Goal: Task Accomplishment & Management: Use online tool/utility

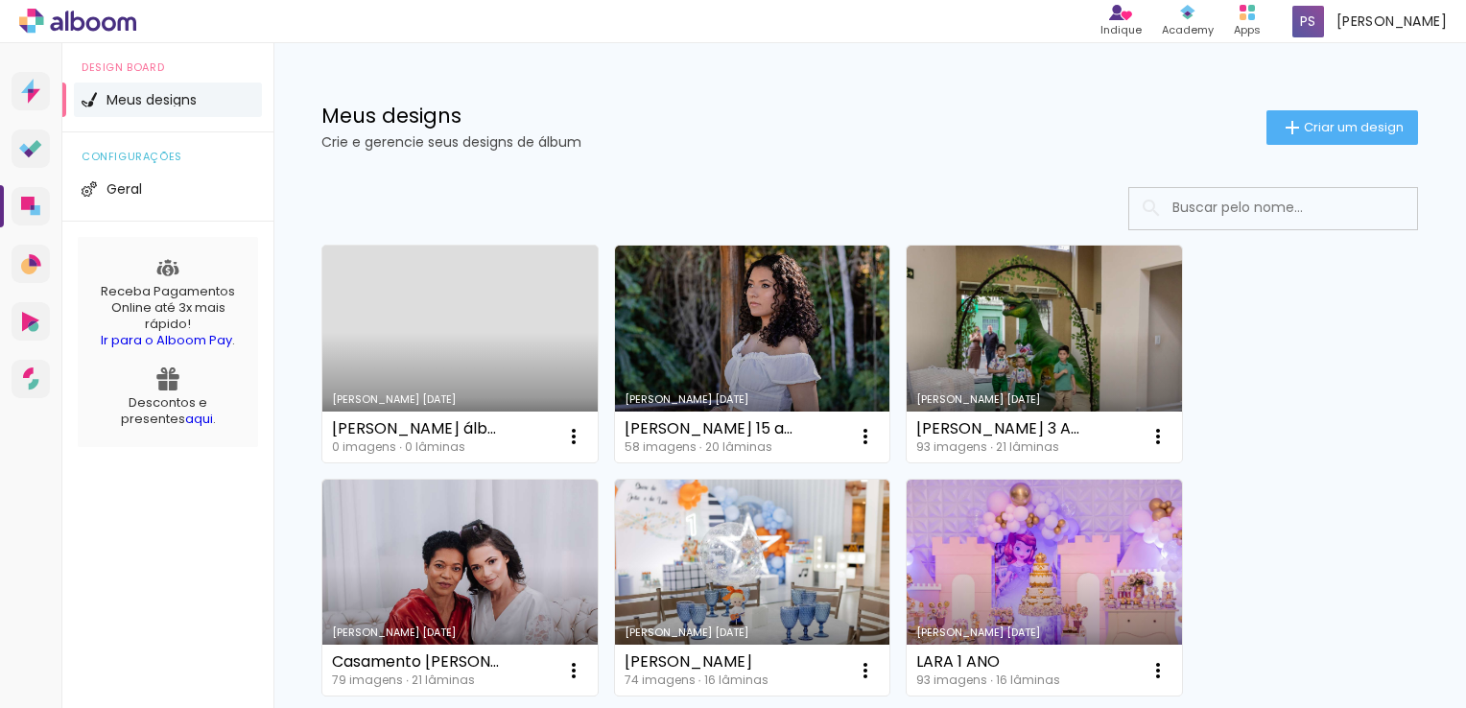
click at [468, 224] on div at bounding box center [869, 208] width 1097 height 43
click at [1354, 123] on span "Criar um design" at bounding box center [1354, 127] width 100 height 12
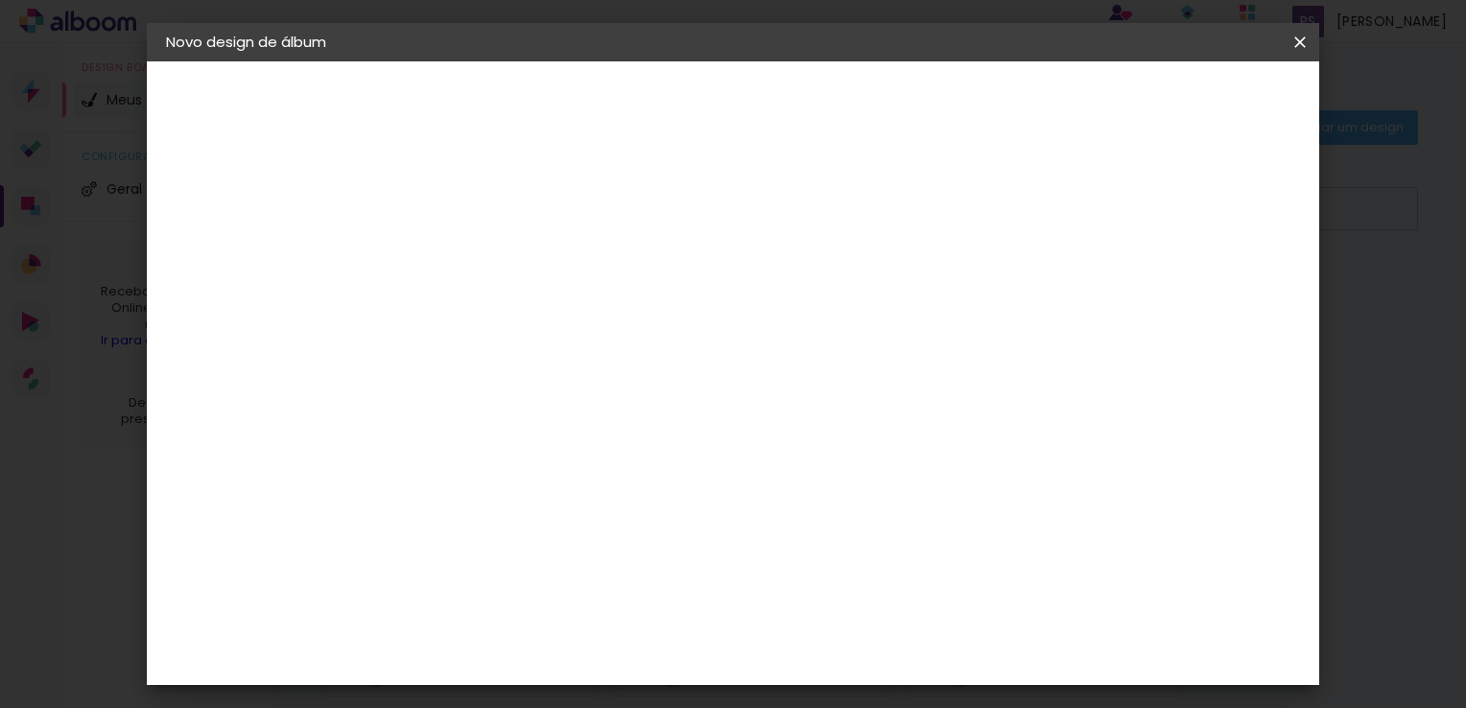
click at [480, 263] on input at bounding box center [480, 258] width 0 height 30
type input "A"
type input "[PERSON_NAME] 8 ANOS"
type paper-input "[PERSON_NAME] 8 ANOS"
click at [0, 0] on slot "Avançar" at bounding box center [0, 0] width 0 height 0
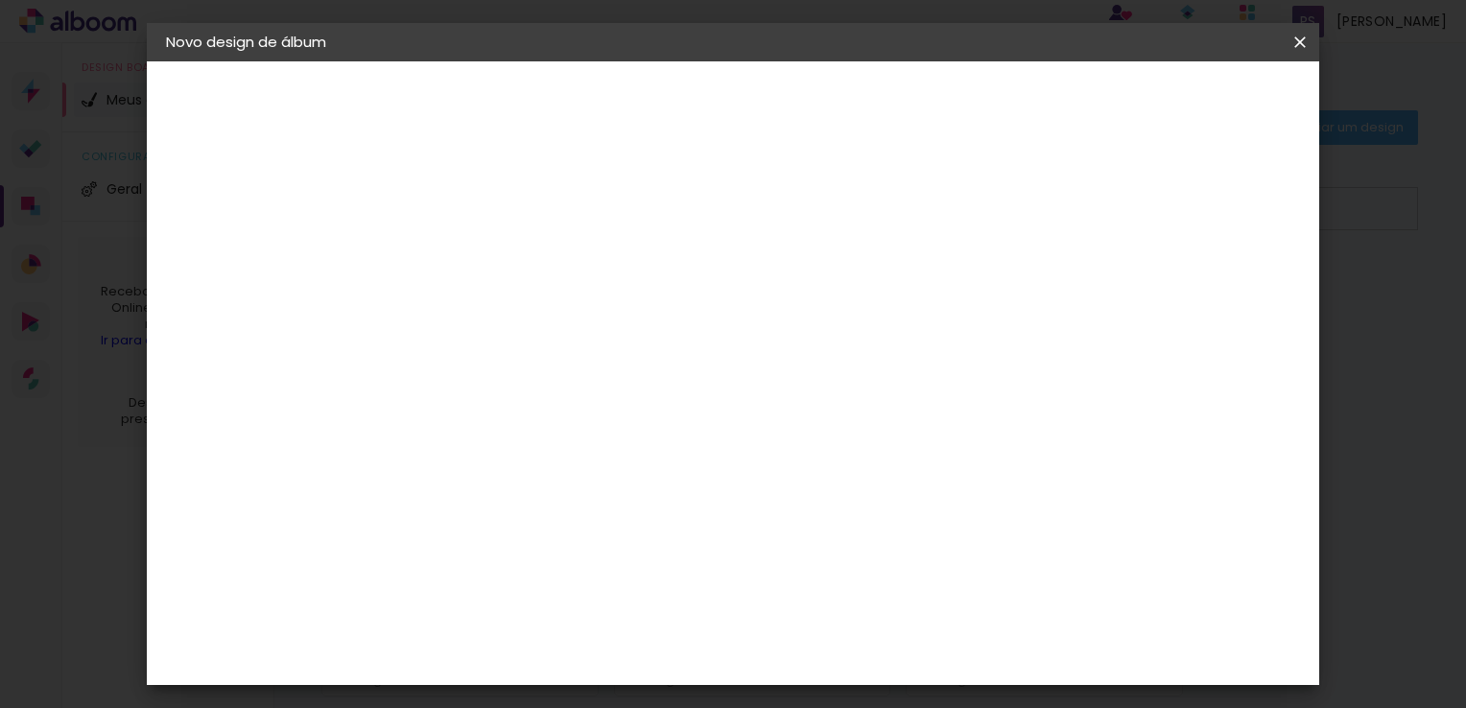
scroll to position [2879, 0]
click at [564, 547] on div "[PERSON_NAME]" at bounding box center [530, 554] width 128 height 15
click at [0, 0] on slot "Avançar" at bounding box center [0, 0] width 0 height 0
click at [555, 321] on input "text" at bounding box center [517, 335] width 75 height 30
click at [0, 0] on slot "Slim Book" at bounding box center [0, 0] width 0 height 0
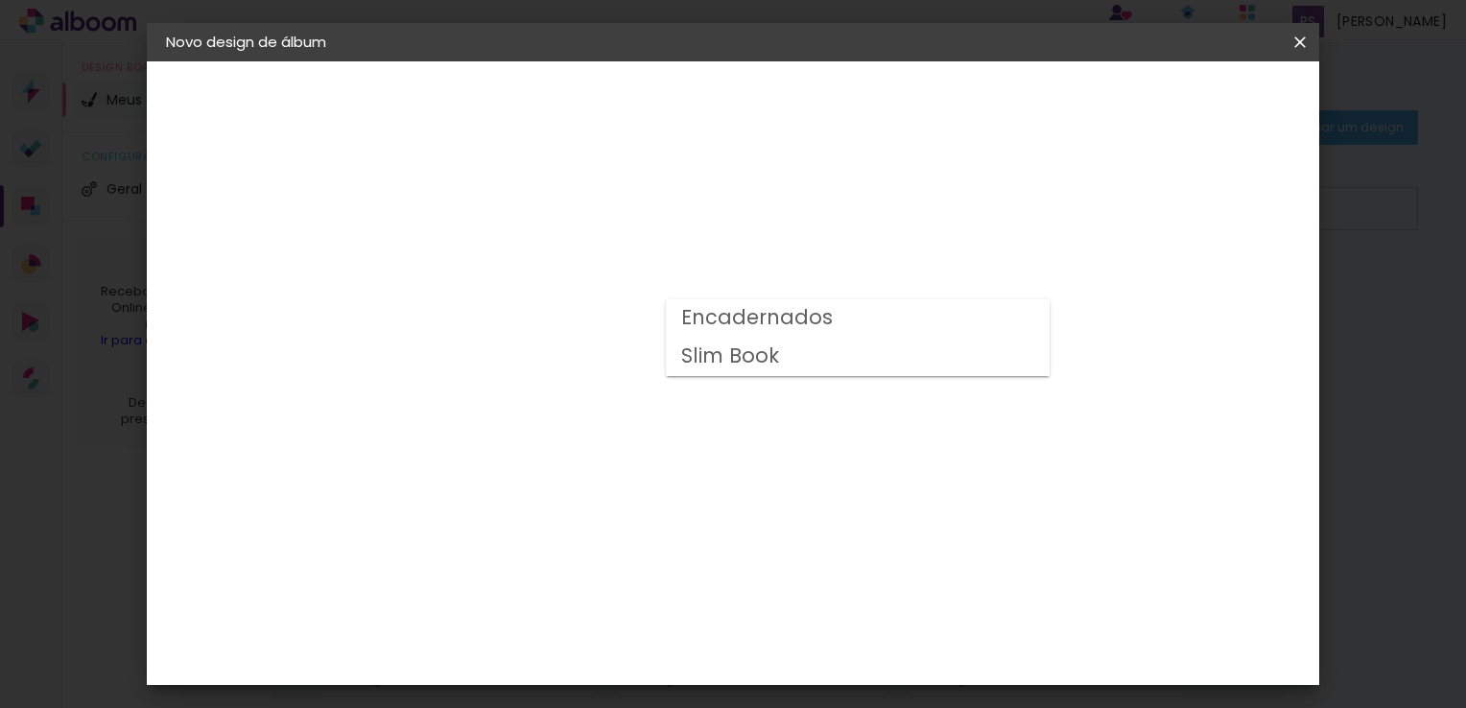
type input "Slim Book"
click at [609, 560] on span "25 x 50" at bounding box center [564, 579] width 89 height 39
click at [0, 0] on slot "Avançar" at bounding box center [0, 0] width 0 height 0
click at [1012, 107] on span "Iniciar design" at bounding box center [968, 101] width 87 height 13
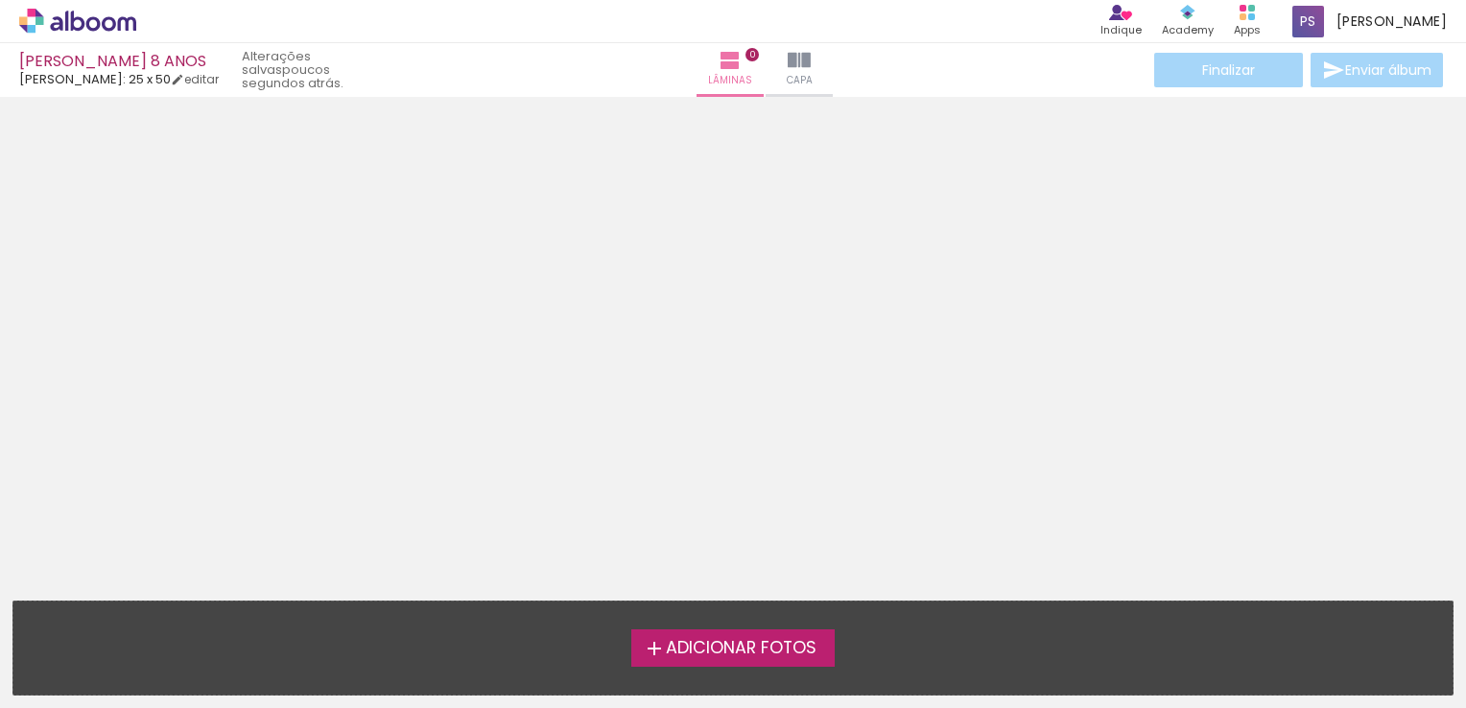
click at [760, 649] on span "Adicionar Fotos" at bounding box center [741, 648] width 151 height 17
click at [0, 0] on input "file" at bounding box center [0, 0] width 0 height 0
